Goal: Transaction & Acquisition: Book appointment/travel/reservation

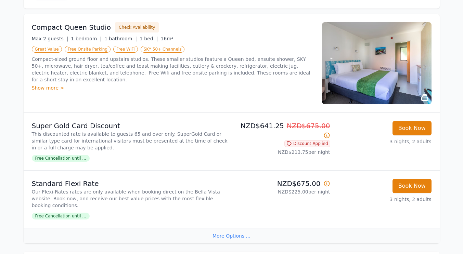
scroll to position [75, 0]
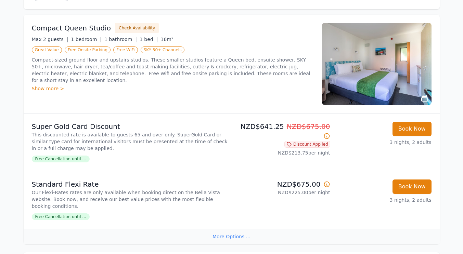
click at [239, 162] on div "NZD$641.25 NZD$675.00 Discount Applied NZD$213.75 per night" at bounding box center [282, 142] width 96 height 41
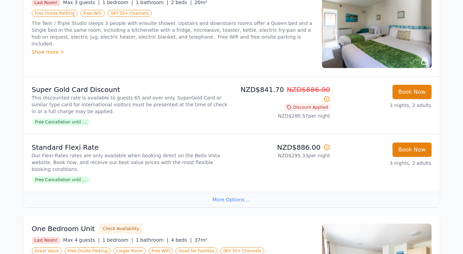
scroll to position [587, 0]
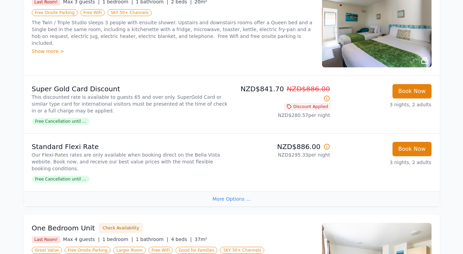
click at [68, 176] on span "Free Cancellation until ..." at bounding box center [61, 179] width 58 height 7
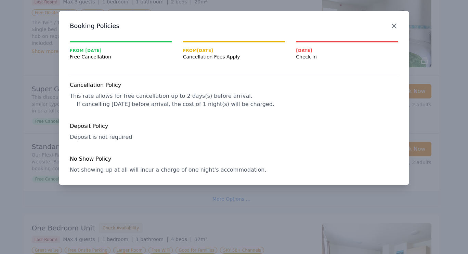
click at [392, 23] on icon "button" at bounding box center [394, 26] width 8 height 8
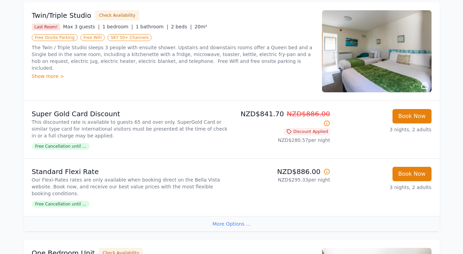
scroll to position [562, 0]
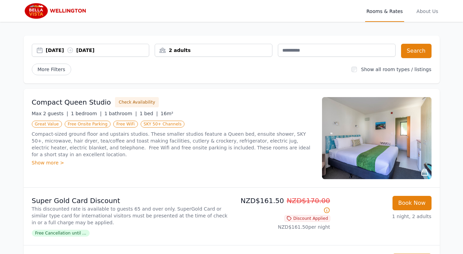
click at [108, 50] on div "[DATE] [DATE]" at bounding box center [97, 50] width 103 height 7
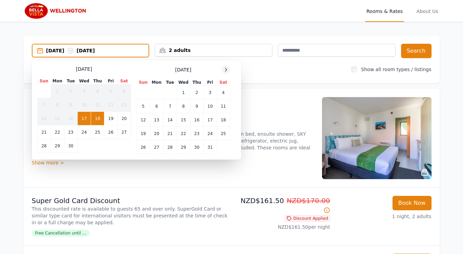
click at [226, 69] on icon at bounding box center [225, 69] width 5 height 5
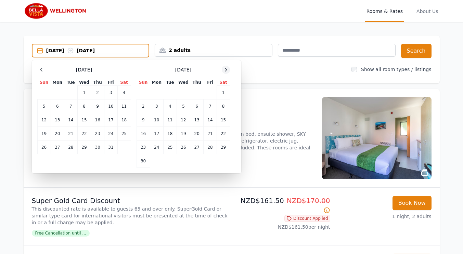
click at [226, 69] on icon at bounding box center [225, 69] width 5 height 5
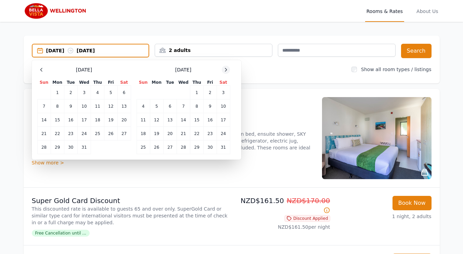
click at [226, 69] on icon at bounding box center [225, 69] width 5 height 5
click at [214, 107] on td "13" at bounding box center [209, 107] width 13 height 14
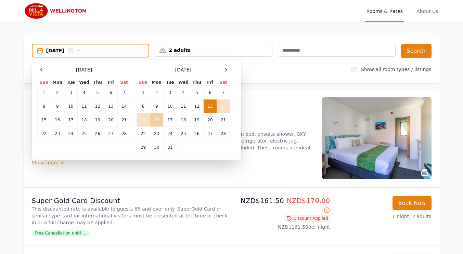
click at [157, 118] on td "16" at bounding box center [156, 120] width 13 height 14
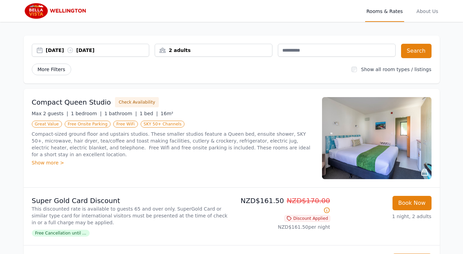
click at [41, 67] on span "More Filters" at bounding box center [51, 70] width 39 height 12
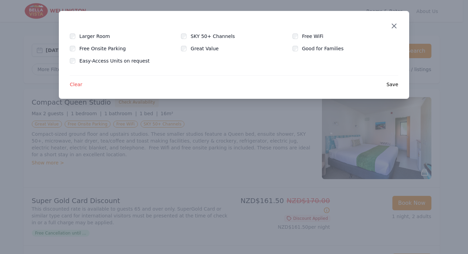
click at [393, 26] on icon "button" at bounding box center [394, 26] width 8 height 8
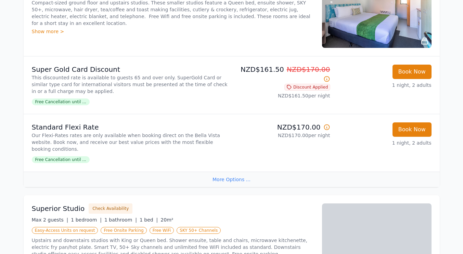
scroll to position [132, 0]
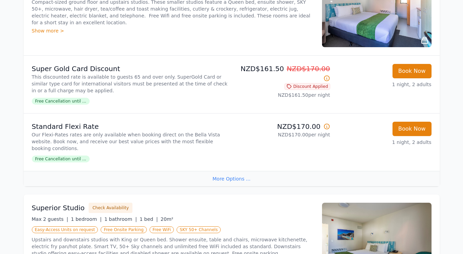
click at [188, 145] on div "Standard Flexi Rate Our Flexi-Rates rates are only available when booking direc…" at bounding box center [130, 142] width 197 height 41
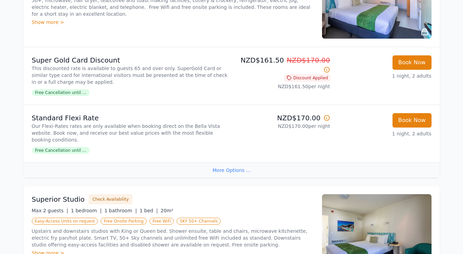
scroll to position [141, 0]
click at [234, 168] on div "More Options ..." at bounding box center [232, 169] width 416 height 15
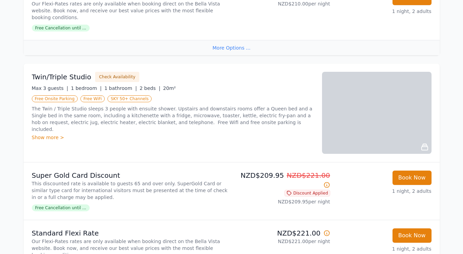
scroll to position [484, 0]
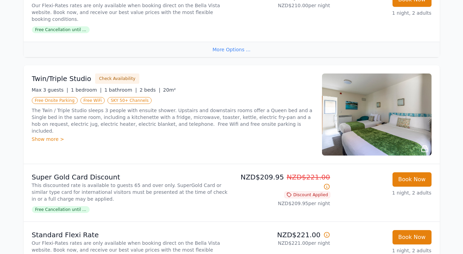
drag, startPoint x: 187, startPoint y: 166, endPoint x: 135, endPoint y: 134, distance: 60.9
click at [135, 134] on div "Twin/Triple Studio Check Availability Max 3 guests | 1 bedroom | 1 bathroom | 2…" at bounding box center [173, 115] width 282 height 82
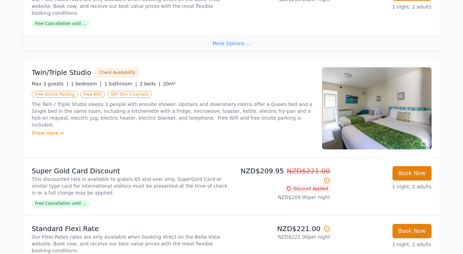
scroll to position [555, 0]
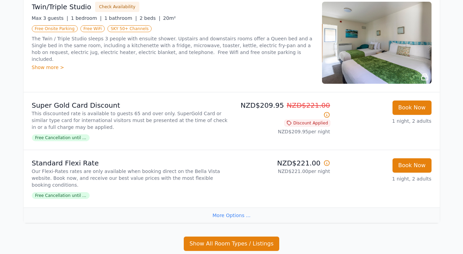
click at [224, 208] on div "More Options ..." at bounding box center [232, 215] width 416 height 15
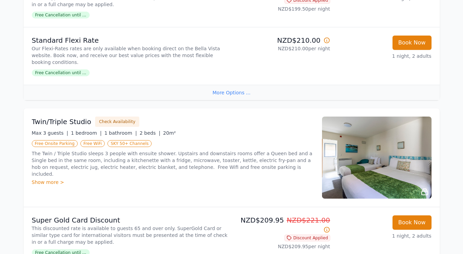
scroll to position [454, 0]
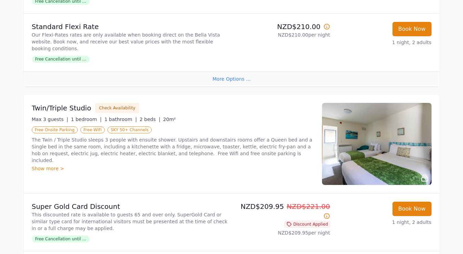
click at [53, 165] on div "Show more >" at bounding box center [173, 168] width 282 height 7
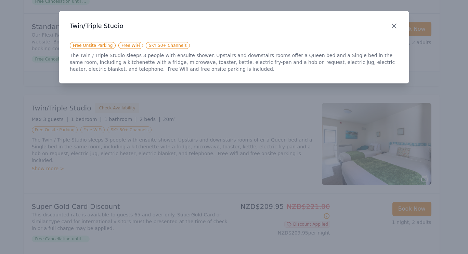
click at [394, 26] on icon "button" at bounding box center [394, 26] width 4 height 4
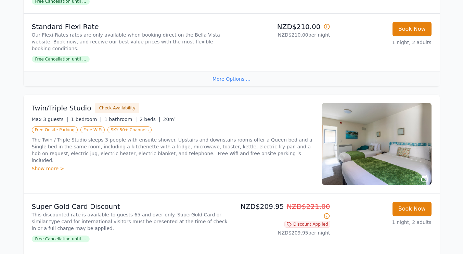
click at [389, 125] on img at bounding box center [376, 144] width 109 height 82
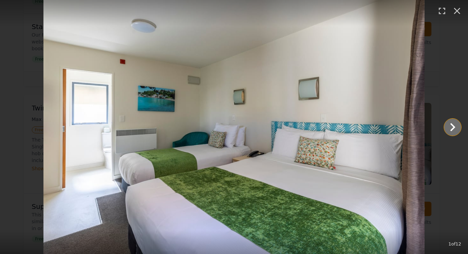
click at [455, 127] on icon "Show slide 2 of 12" at bounding box center [452, 127] width 16 height 16
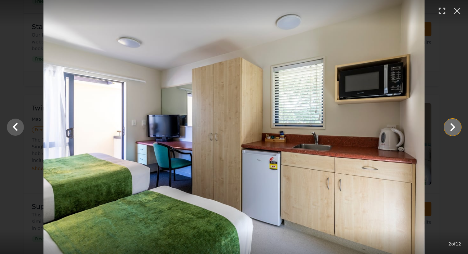
click at [455, 127] on icon "Show slide 3 of 12" at bounding box center [452, 127] width 16 height 16
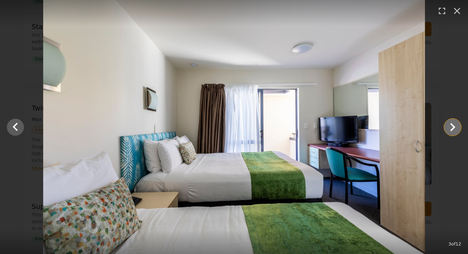
click at [455, 127] on icon "Show slide 4 of 12" at bounding box center [452, 127] width 16 height 16
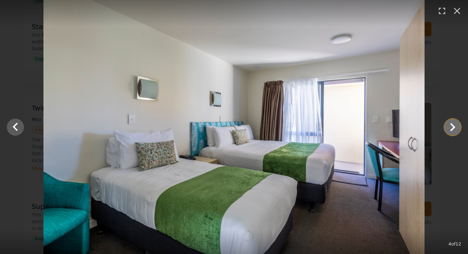
click at [455, 127] on icon "Show slide 5 of 12" at bounding box center [452, 127] width 16 height 16
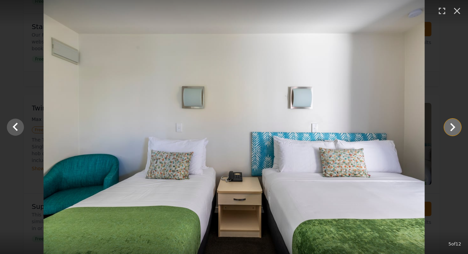
click at [455, 127] on icon "Show slide 6 of 12" at bounding box center [452, 127] width 16 height 16
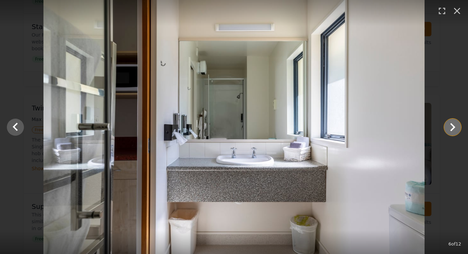
click at [455, 127] on icon "Show slide 7 of 12" at bounding box center [452, 127] width 16 height 16
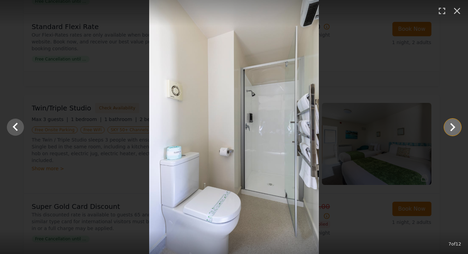
click at [455, 127] on icon "Show slide 8 of 12" at bounding box center [452, 127] width 16 height 16
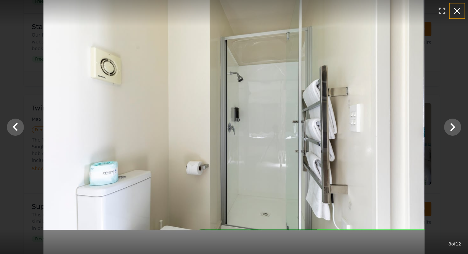
click at [459, 11] on icon "button" at bounding box center [456, 10] width 11 height 11
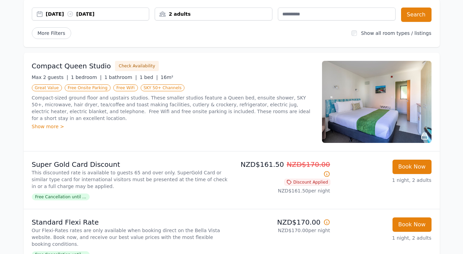
scroll to position [0, 0]
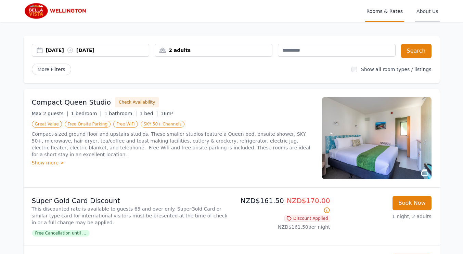
click at [428, 13] on span "About Us" at bounding box center [427, 11] width 24 height 22
